Goal: Check status: Check status

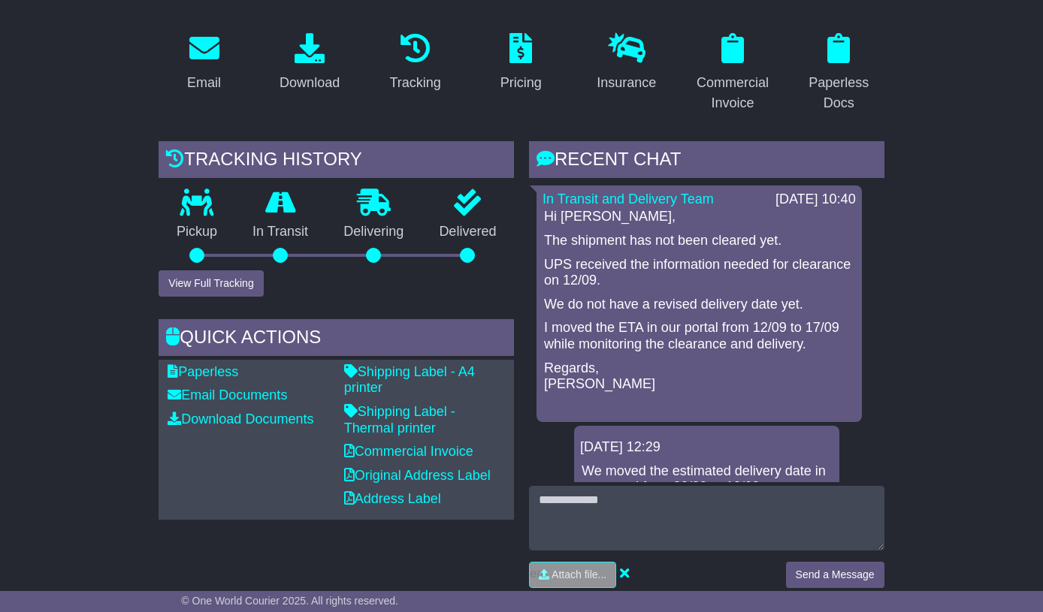
scroll to position [301, 0]
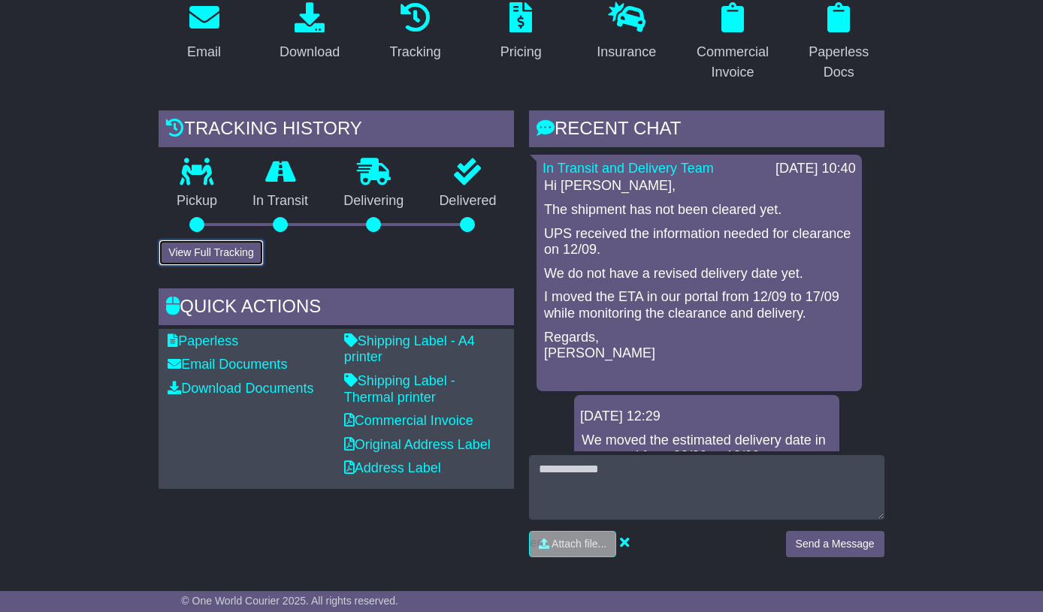
click at [247, 254] on button "View Full Tracking" at bounding box center [211, 253] width 104 height 26
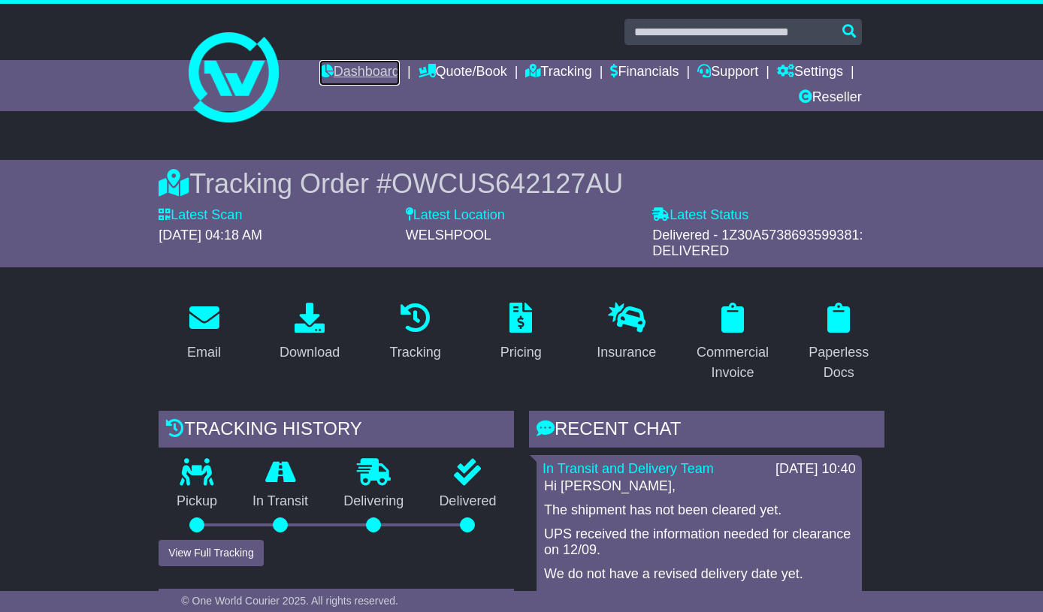
click at [365, 71] on link "Dashboard" at bounding box center [359, 73] width 80 height 26
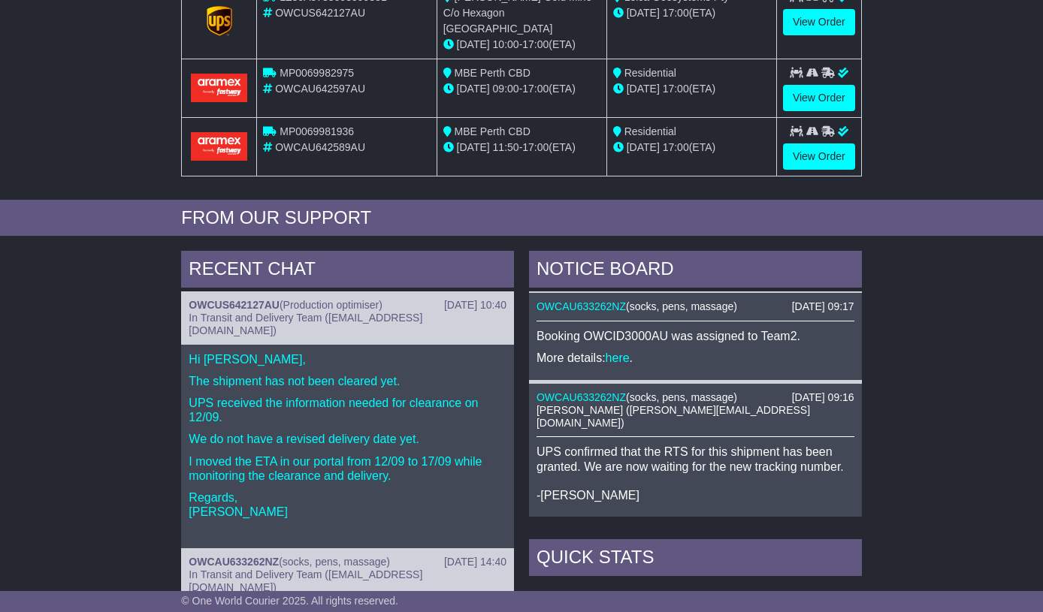
scroll to position [225, 0]
click at [614, 391] on link "OWCAU633262NZ" at bounding box center [581, 397] width 89 height 12
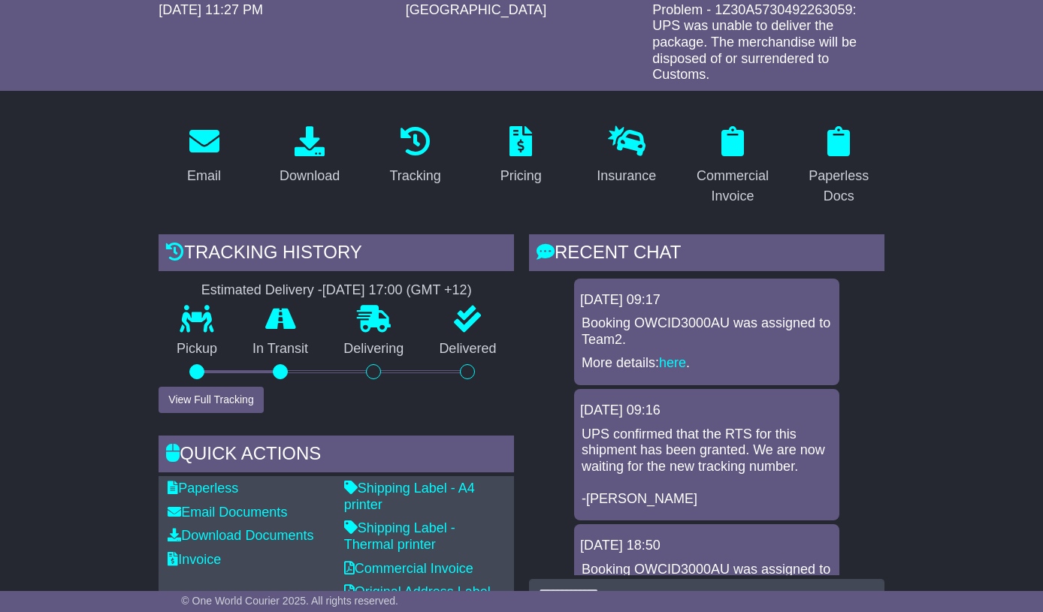
scroll to position [601, 0]
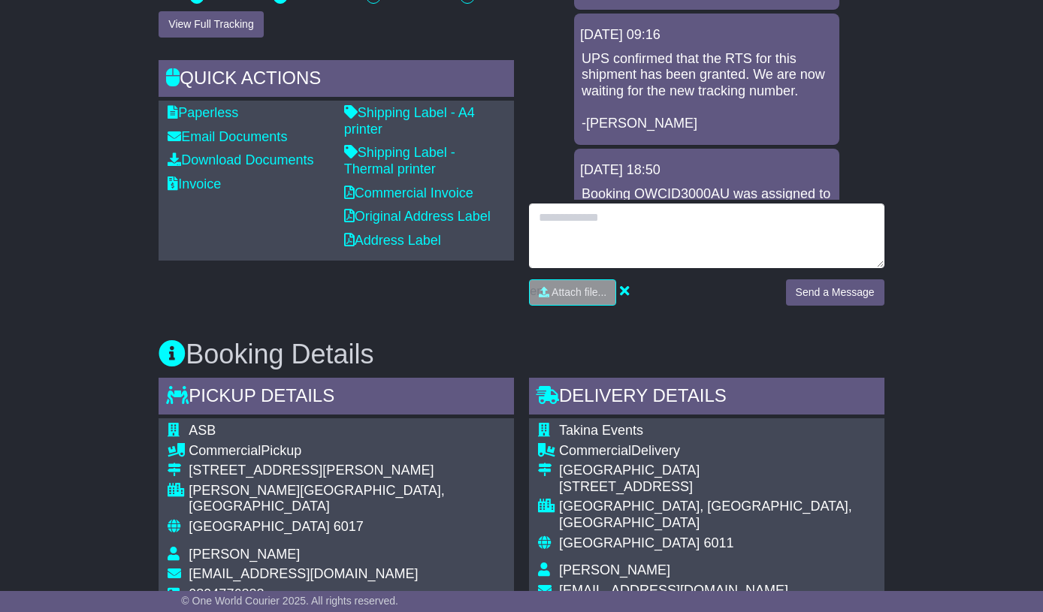
click at [701, 242] on textarea at bounding box center [706, 236] width 355 height 65
type textarea "**********"
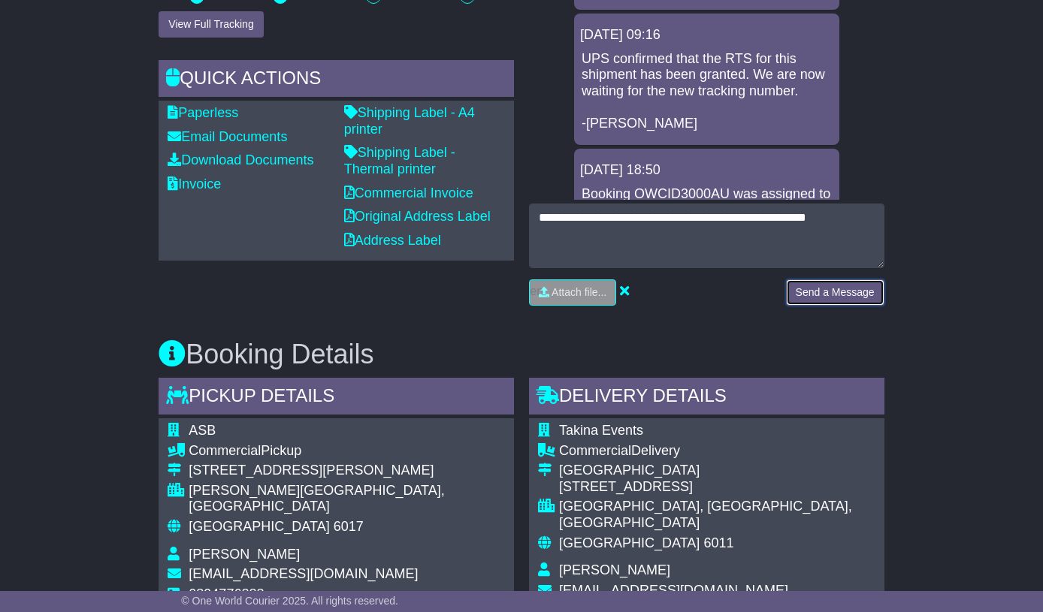
click at [850, 292] on button "Send a Message" at bounding box center [835, 293] width 98 height 26
